Goal: Transaction & Acquisition: Download file/media

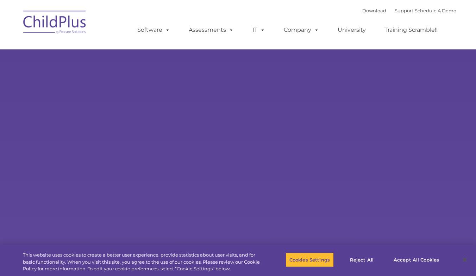
select select "MEDIUM"
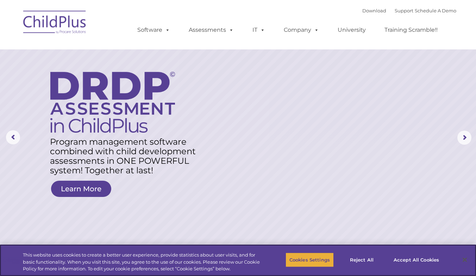
click at [310, 261] on button "Cookies Settings" at bounding box center [310, 259] width 48 height 15
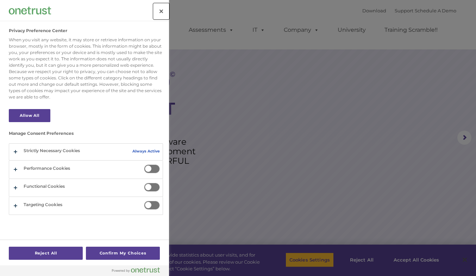
click at [162, 17] on button "Close" at bounding box center [162, 12] width 16 height 16
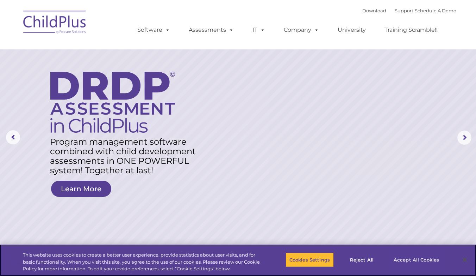
click at [415, 259] on button "Accept All Cookies" at bounding box center [416, 259] width 53 height 15
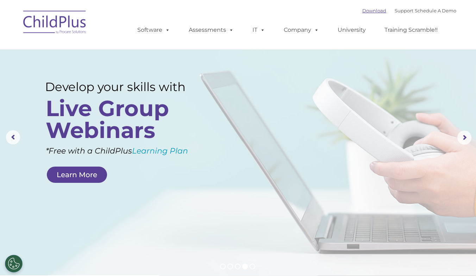
click at [374, 10] on link "Download" at bounding box center [375, 11] width 24 height 6
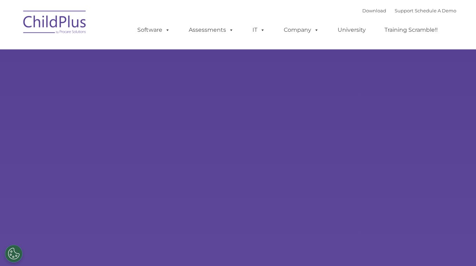
select select "MEDIUM"
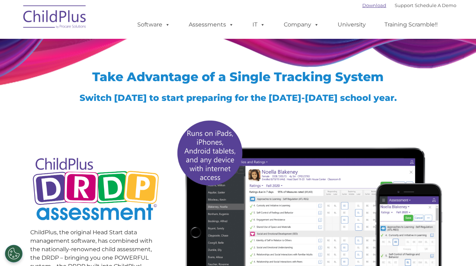
click at [363, 6] on link "Download" at bounding box center [375, 5] width 24 height 6
